Goal: Task Accomplishment & Management: Complete application form

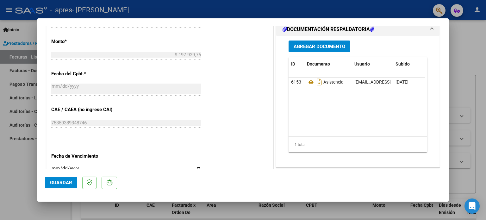
scroll to position [316, 0]
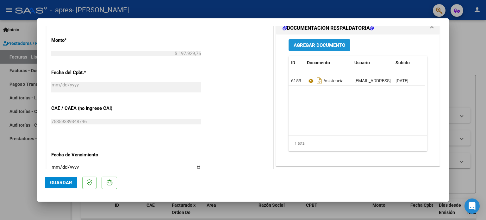
click at [306, 46] on span "Agregar Documento" at bounding box center [320, 45] width 52 height 6
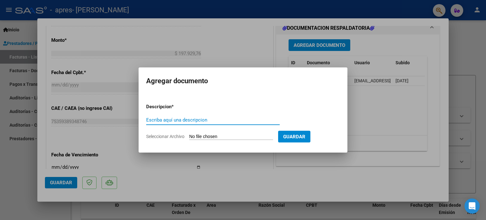
click at [165, 119] on input "Escriba aquí una descripcion" at bounding box center [212, 120] width 133 height 6
type input "Asistencia"
click at [227, 139] on input "Seleccionar Archivo" at bounding box center [231, 137] width 84 height 6
type input "C:\fakepath\Factura .pdf"
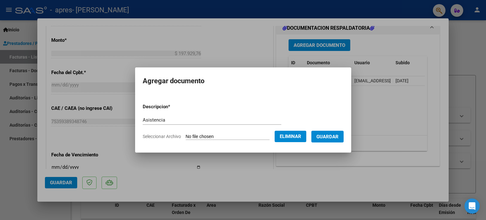
click at [337, 137] on span "Guardar" at bounding box center [327, 137] width 22 height 6
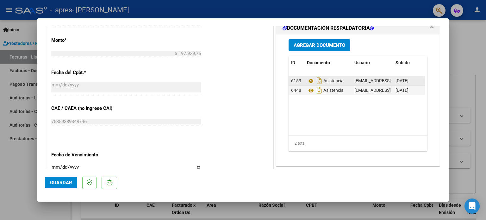
click at [352, 80] on datatable-body-cell "[EMAIL_ADDRESS][DOMAIN_NAME] - [PERSON_NAME]" at bounding box center [372, 80] width 41 height 9
click at [334, 80] on span "Asistencia" at bounding box center [325, 80] width 37 height 5
click at [307, 80] on icon at bounding box center [311, 81] width 8 height 8
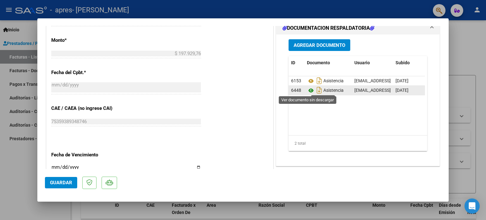
click at [309, 91] on icon at bounding box center [311, 91] width 8 height 8
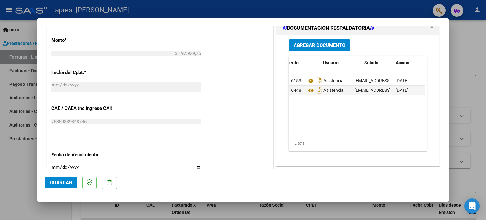
scroll to position [0, 31]
drag, startPoint x: 379, startPoint y: 135, endPoint x: 469, endPoint y: 127, distance: 90.2
click at [469, 127] on div "COMPROBANTE VER COMPROBANTE ESTADO: Recibida. En proceso de confirmacion/acepta…" at bounding box center [243, 110] width 486 height 220
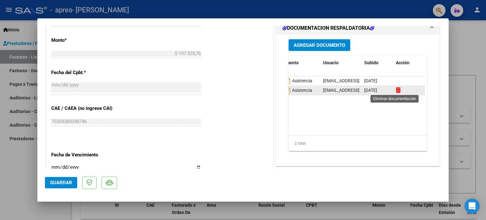
click at [396, 90] on icon at bounding box center [398, 90] width 5 height 6
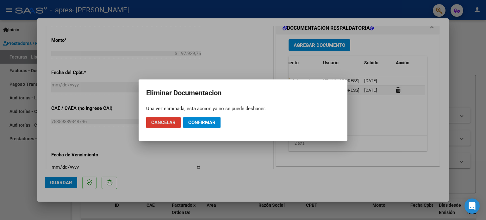
click at [195, 122] on span "Confirmar" at bounding box center [201, 123] width 27 height 6
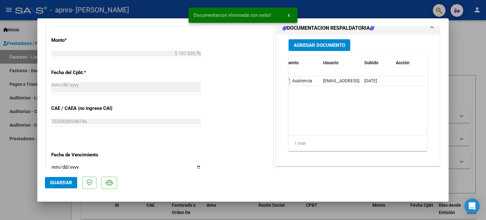
scroll to position [0, 0]
click at [315, 43] on span "Agregar Documento" at bounding box center [320, 45] width 52 height 6
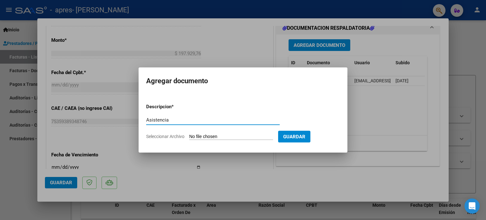
type input "Asistencia"
click at [204, 136] on input "Seleccionar Archivo" at bounding box center [231, 137] width 84 height 6
type input "C:\fakepath\Asistencia.pdf"
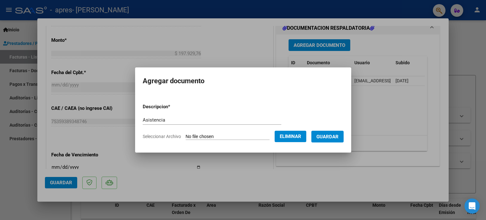
click at [338, 137] on span "Guardar" at bounding box center [327, 137] width 22 height 6
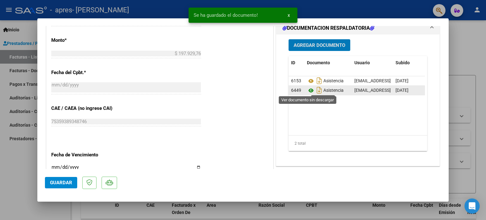
click at [307, 91] on icon at bounding box center [311, 91] width 8 height 8
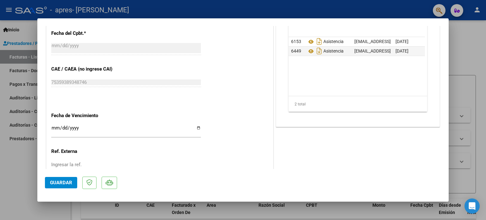
scroll to position [399, 0]
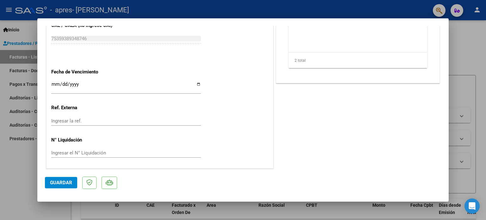
click at [66, 181] on span "Guardar" at bounding box center [61, 183] width 22 height 6
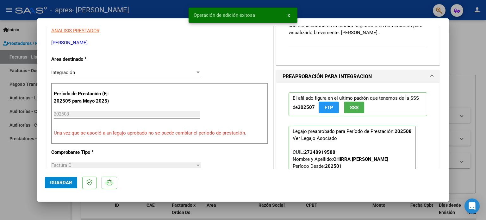
scroll to position [0, 0]
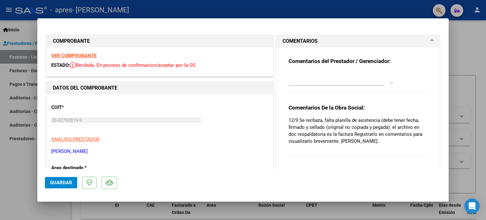
click at [472, 47] on div at bounding box center [243, 110] width 486 height 220
type input "$ 0,00"
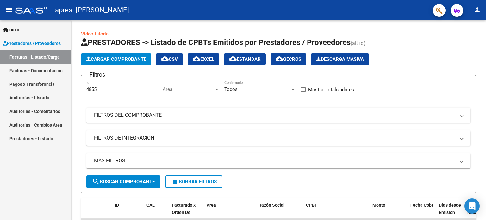
click at [44, 87] on link "Pagos x Transferencia" at bounding box center [35, 84] width 71 height 14
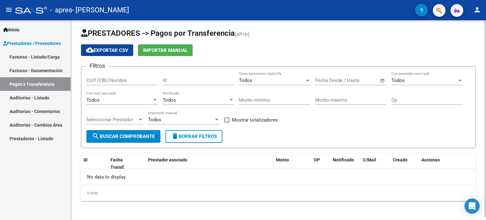
scroll to position [3, 0]
click at [357, 78] on input "text" at bounding box center [361, 80] width 31 height 6
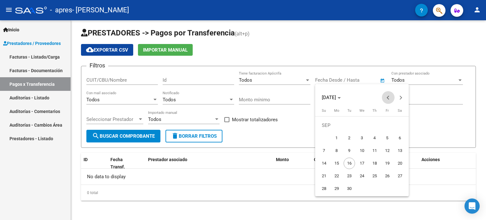
click at [387, 100] on span "Previous month" at bounding box center [388, 97] width 13 height 13
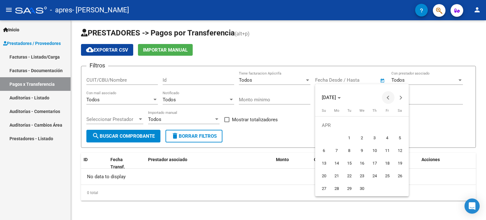
click at [387, 100] on span "Previous month" at bounding box center [388, 97] width 13 height 13
click at [396, 125] on span "1" at bounding box center [399, 125] width 11 height 11
type input "[DATE]"
click at [399, 98] on button "Next month" at bounding box center [400, 97] width 13 height 13
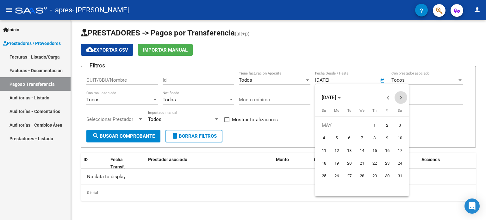
click at [399, 98] on button "Next month" at bounding box center [400, 97] width 13 height 13
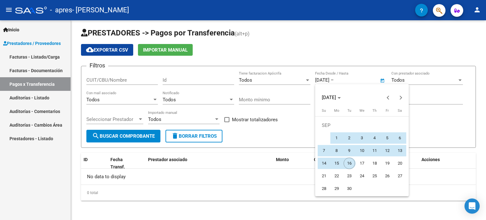
click at [347, 163] on span "16" at bounding box center [349, 163] width 11 height 11
type input "[DATE]"
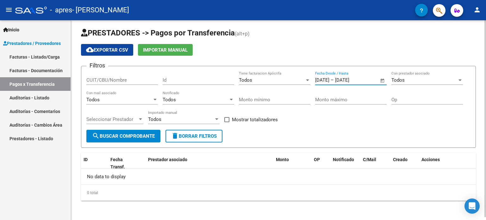
click at [127, 130] on button "search Buscar Comprobante" at bounding box center [123, 136] width 74 height 13
